Goal: Information Seeking & Learning: Learn about a topic

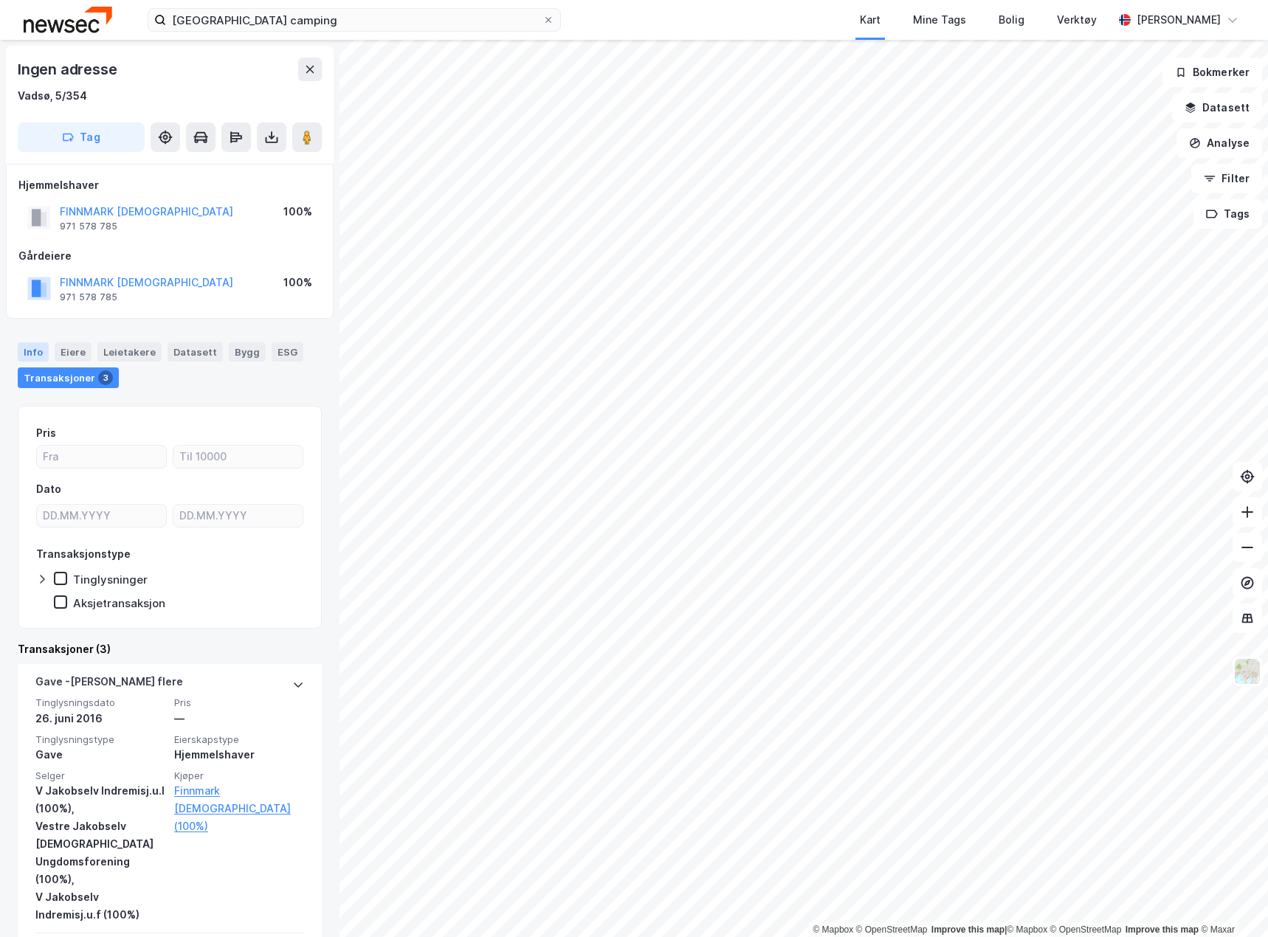
click at [33, 350] on div "Info" at bounding box center [33, 352] width 31 height 19
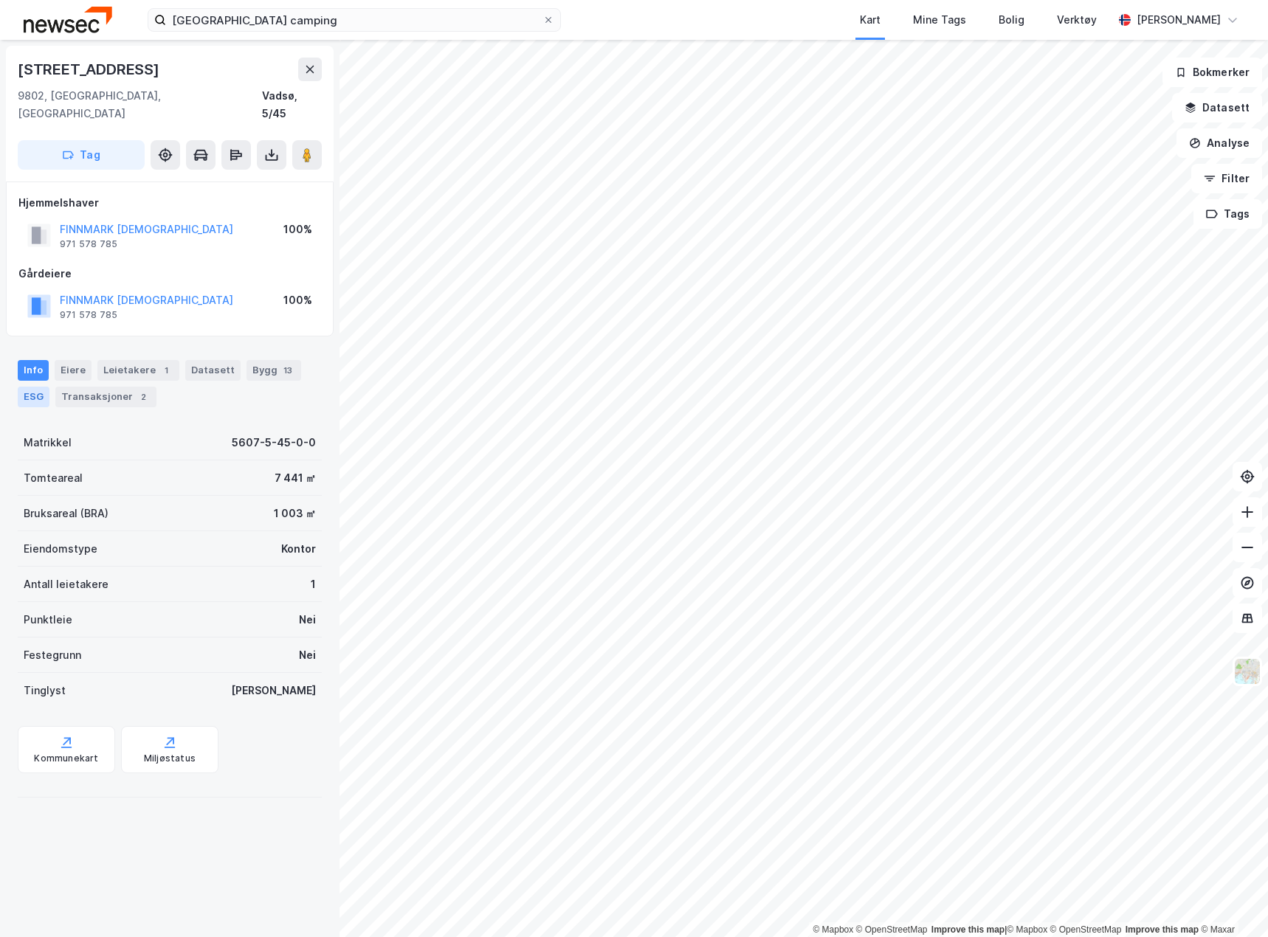
click at [34, 387] on div "ESG" at bounding box center [34, 397] width 32 height 21
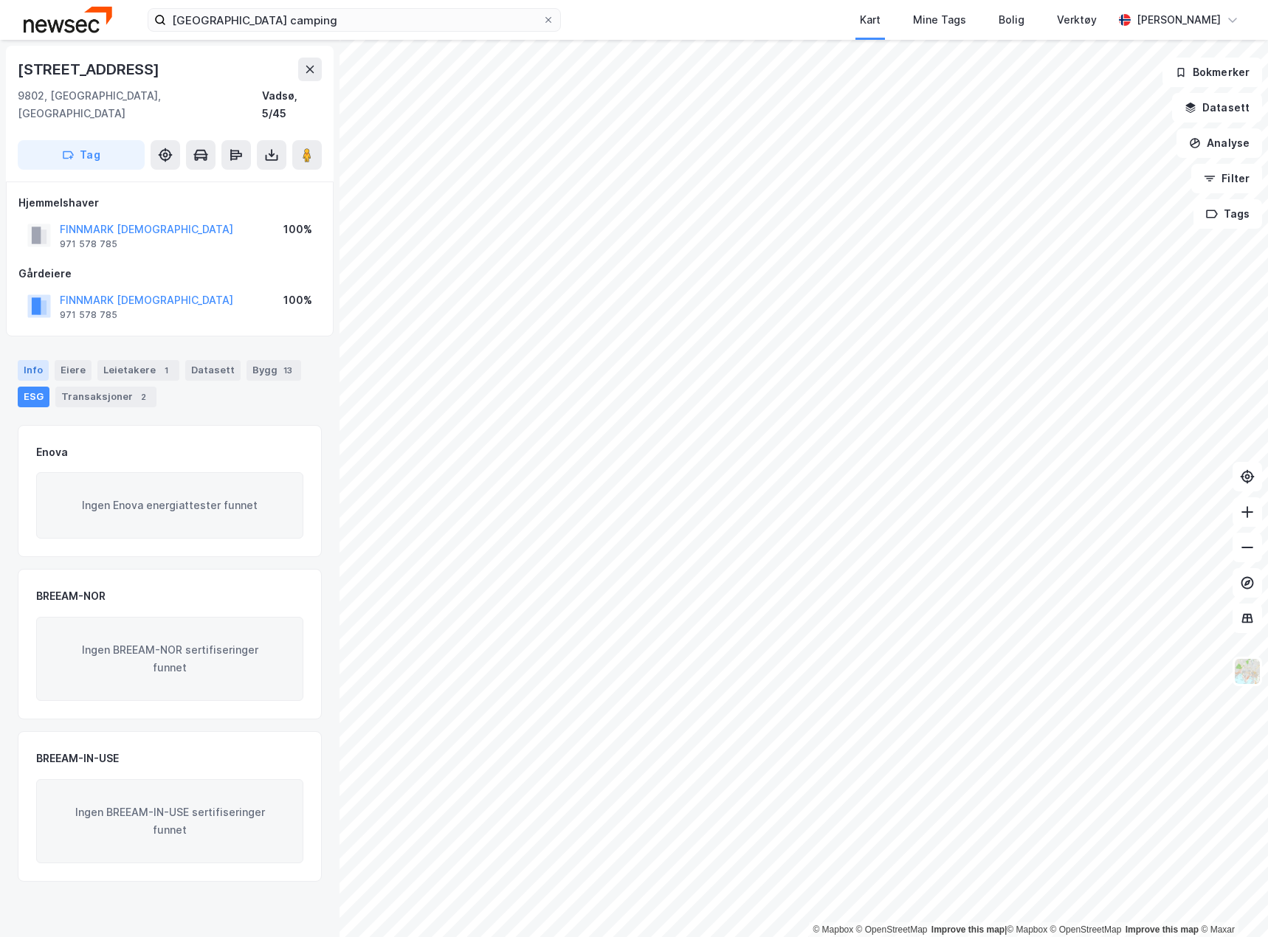
click at [31, 360] on div "Info" at bounding box center [33, 370] width 31 height 21
